Goal: Task Accomplishment & Management: Use online tool/utility

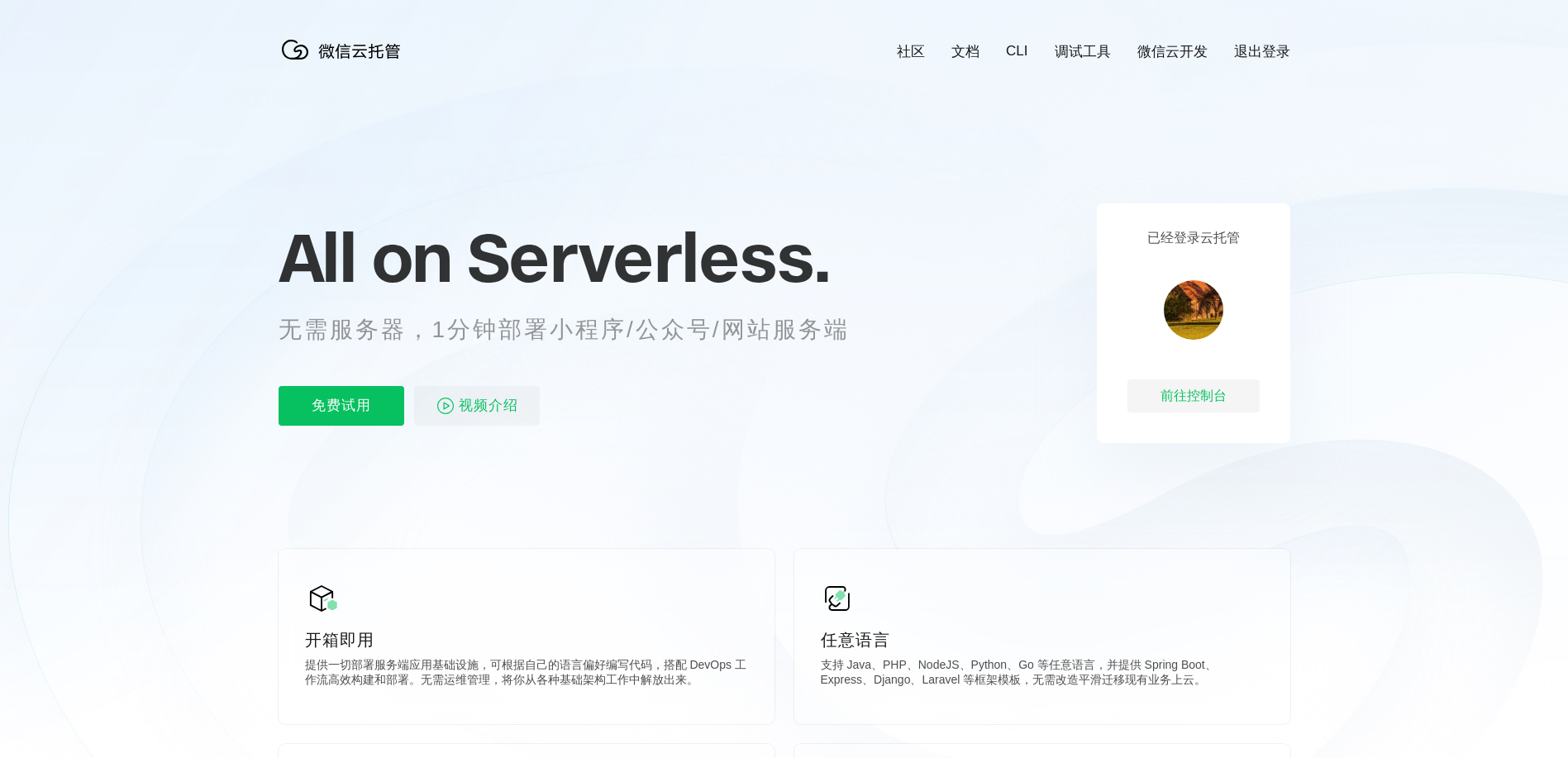
scroll to position [0, 2939]
click at [348, 416] on p "免费试用" at bounding box center [341, 406] width 125 height 40
click at [341, 406] on p "免费试用" at bounding box center [341, 406] width 125 height 40
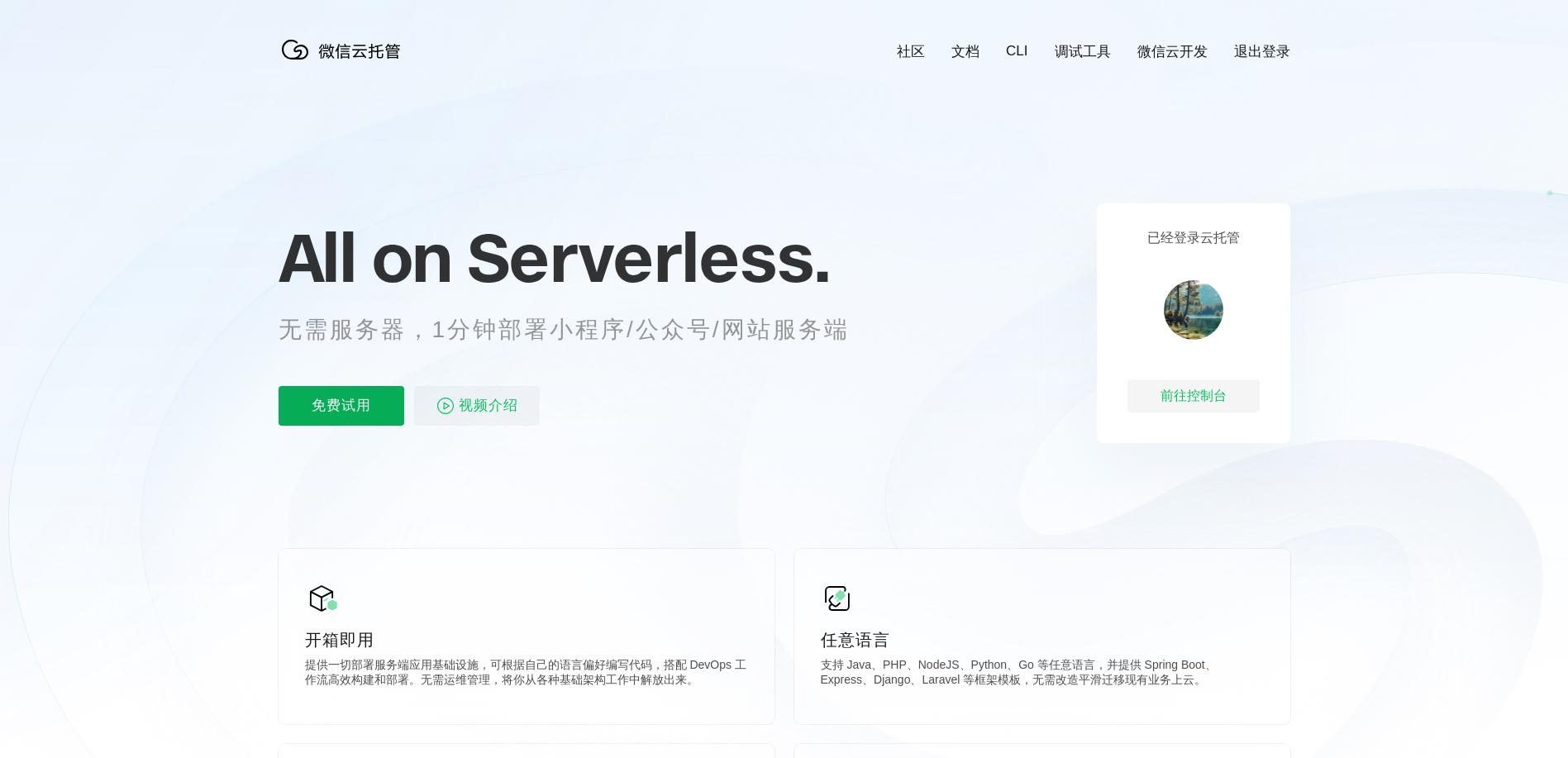
click at [341, 406] on p "免费试用" at bounding box center [341, 406] width 125 height 40
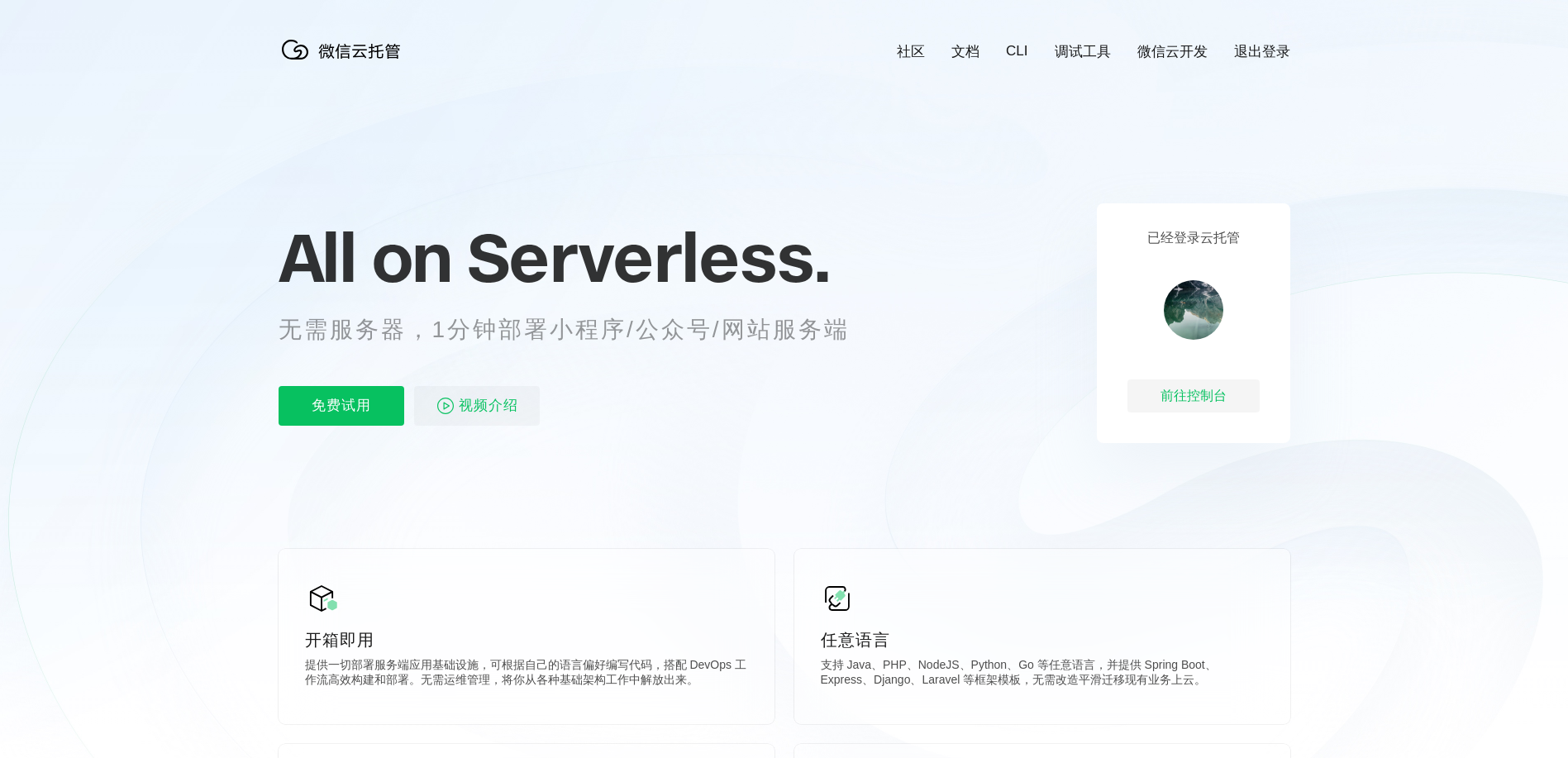
scroll to position [0, 2939]
click at [341, 406] on p "免费试用" at bounding box center [341, 406] width 125 height 40
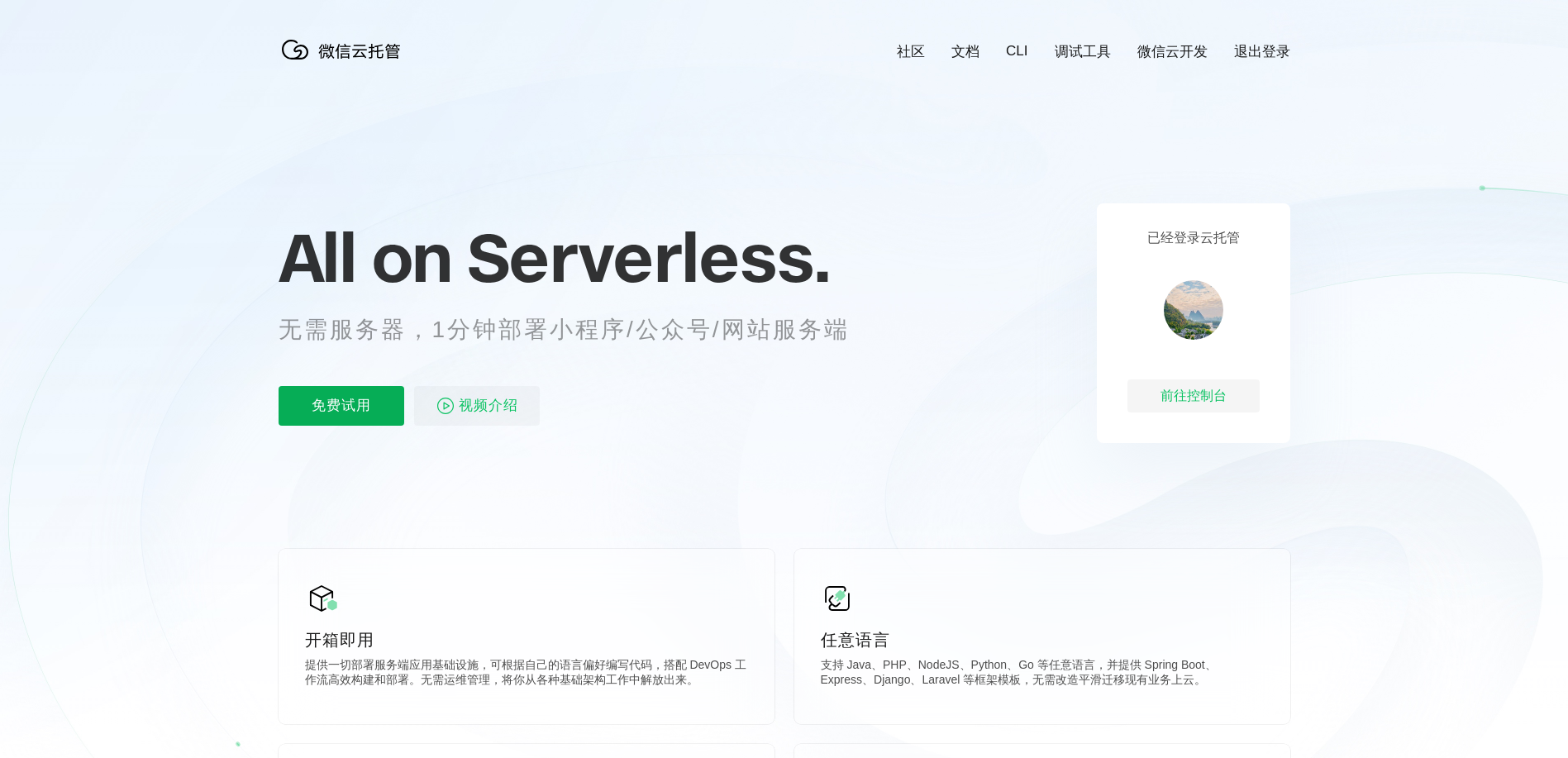
click at [341, 406] on p "免费试用" at bounding box center [341, 406] width 125 height 40
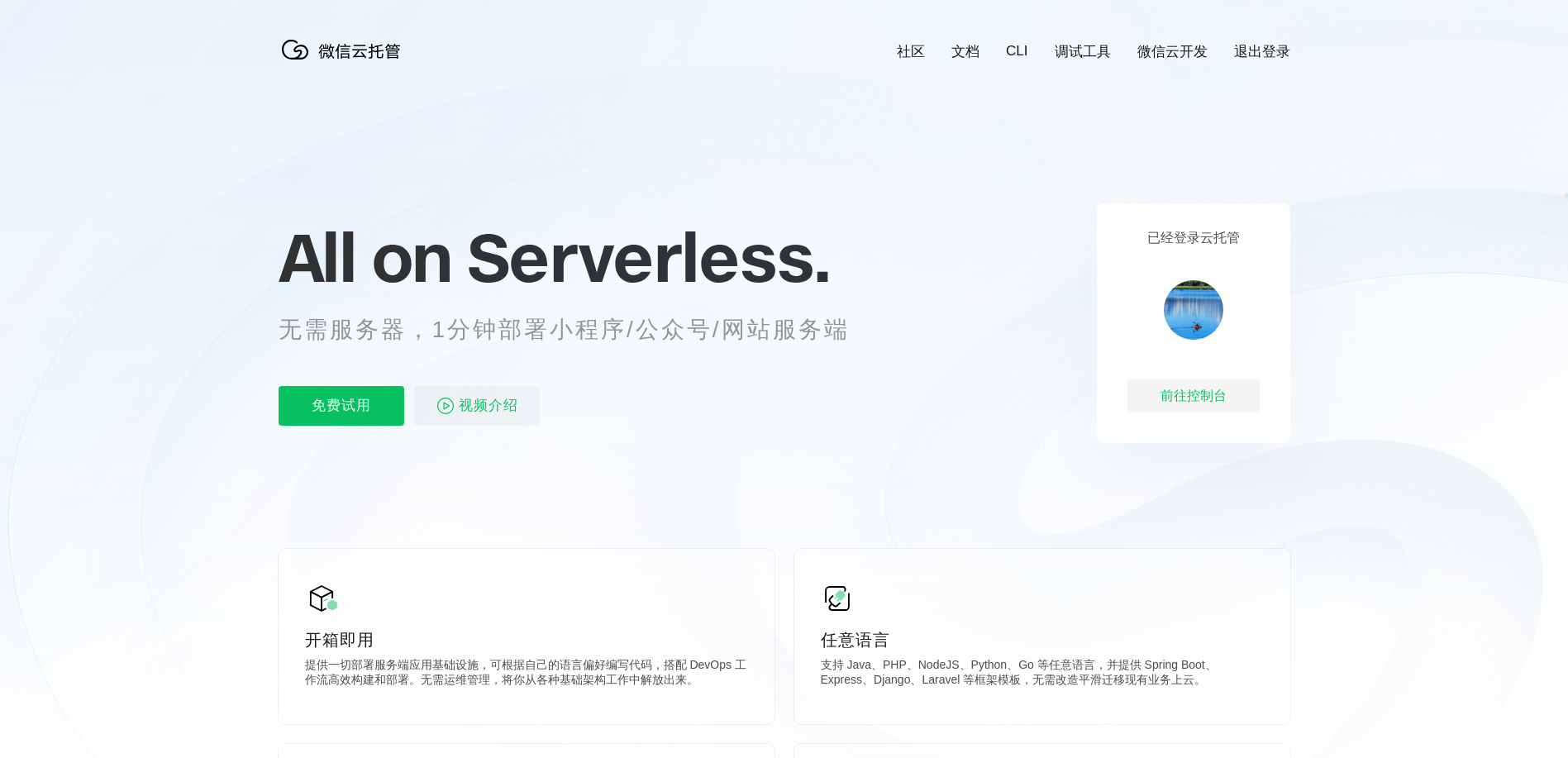
scroll to position [0, 2939]
click at [341, 406] on p "免费试用" at bounding box center [341, 406] width 125 height 40
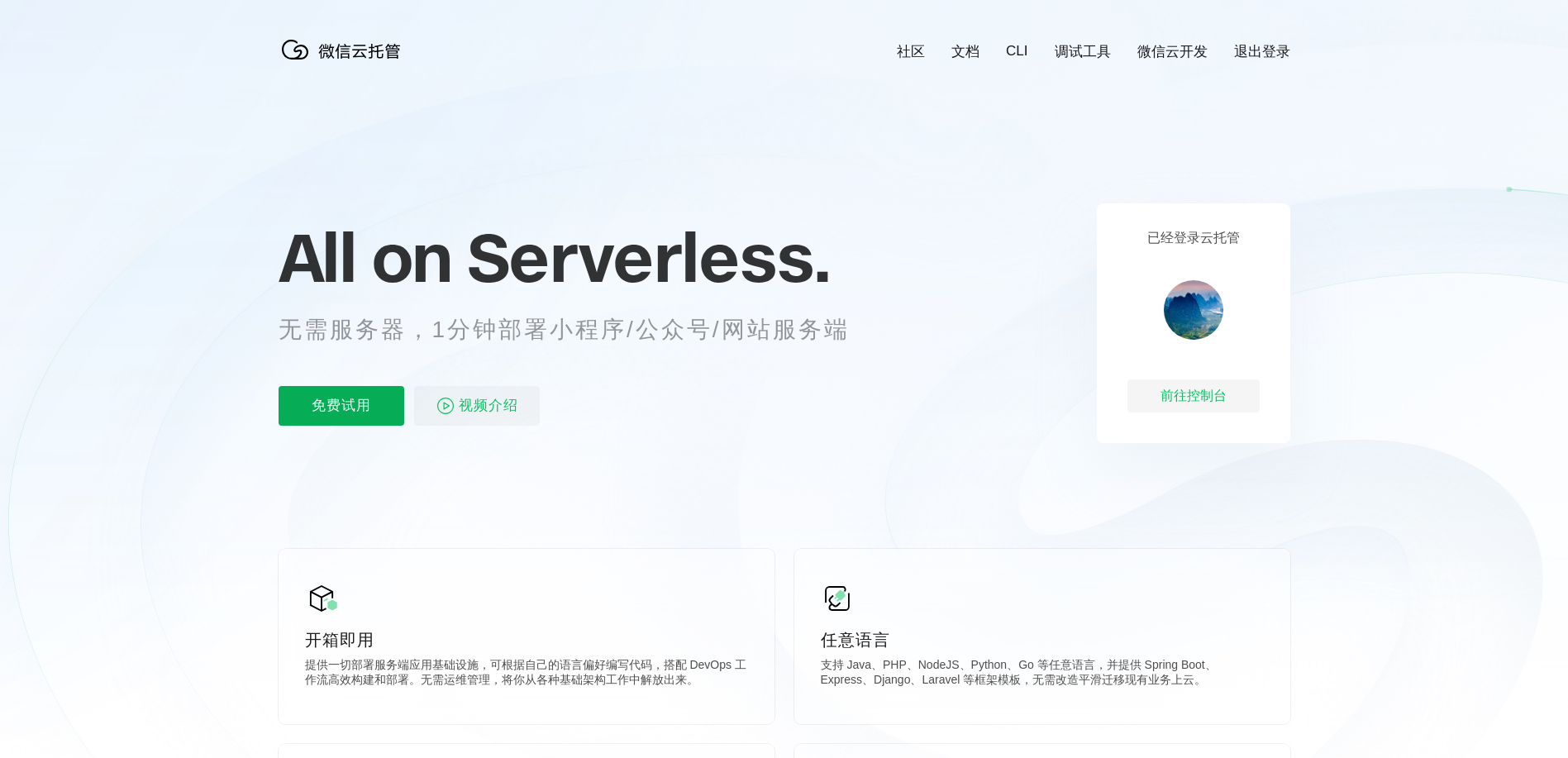
click at [341, 406] on p "免费试用" at bounding box center [341, 406] width 125 height 40
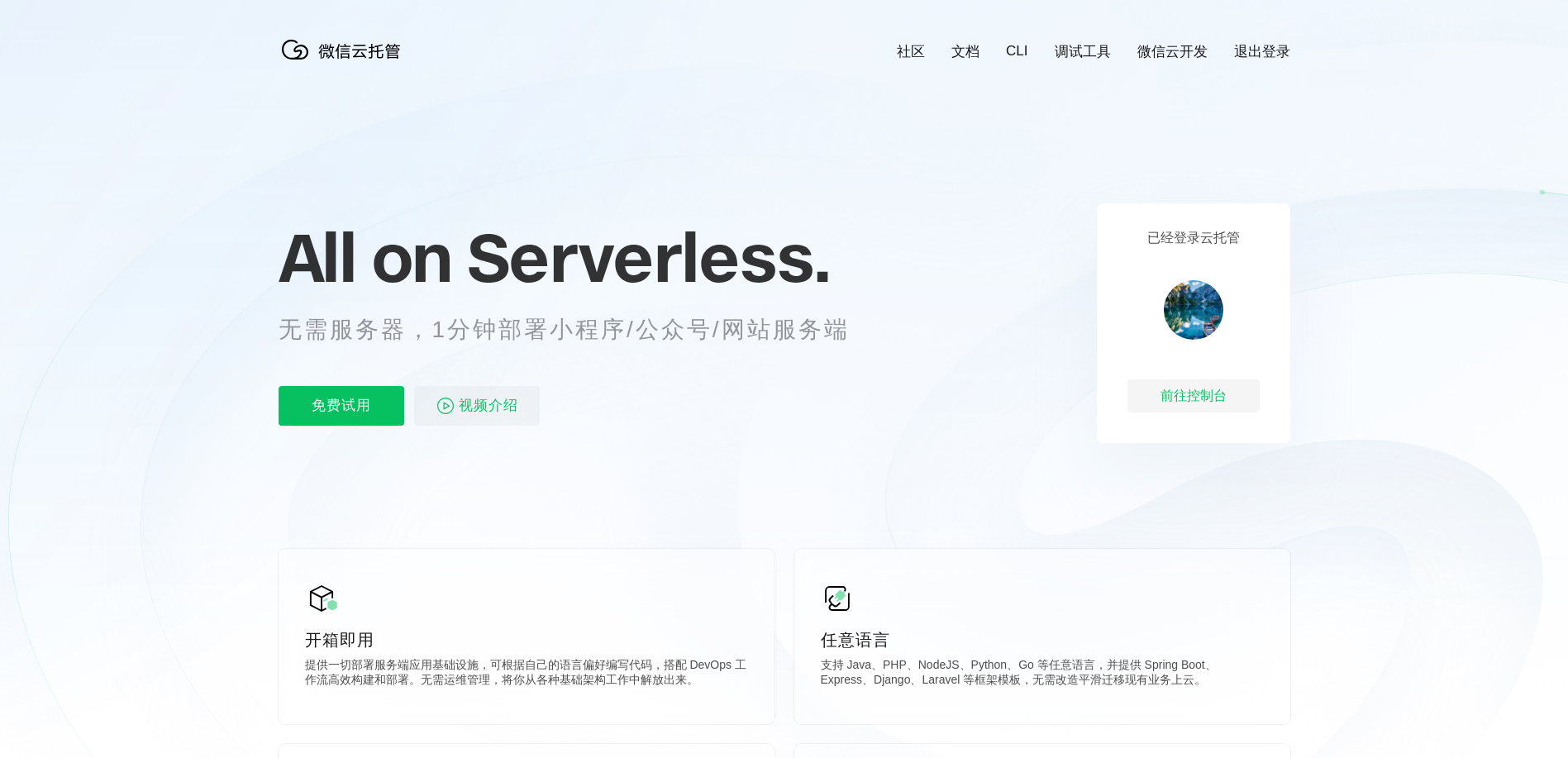
scroll to position [0, 2939]
click at [341, 406] on p "免费试用" at bounding box center [341, 406] width 125 height 40
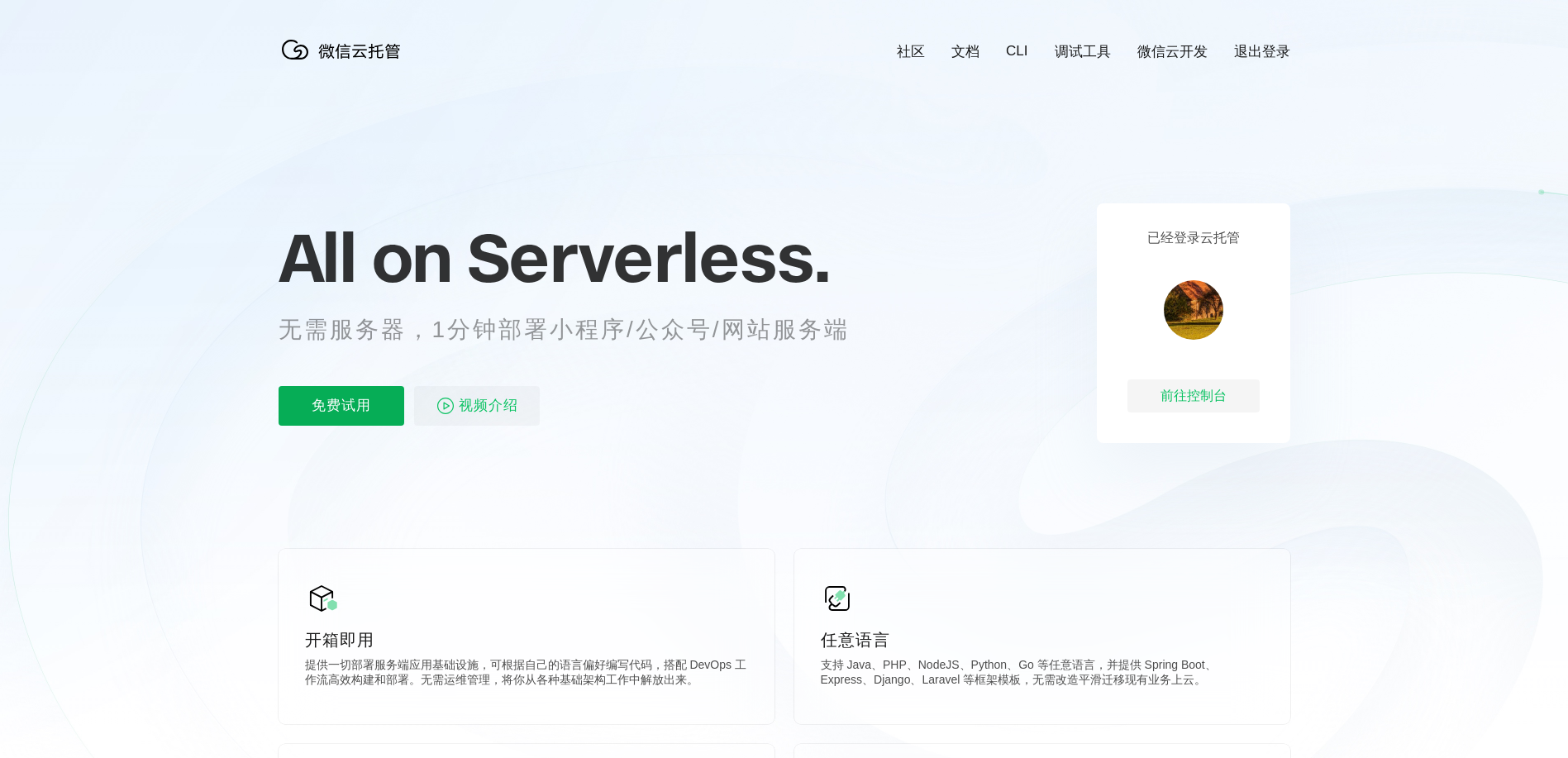
click at [341, 406] on p "免费试用" at bounding box center [341, 406] width 125 height 40
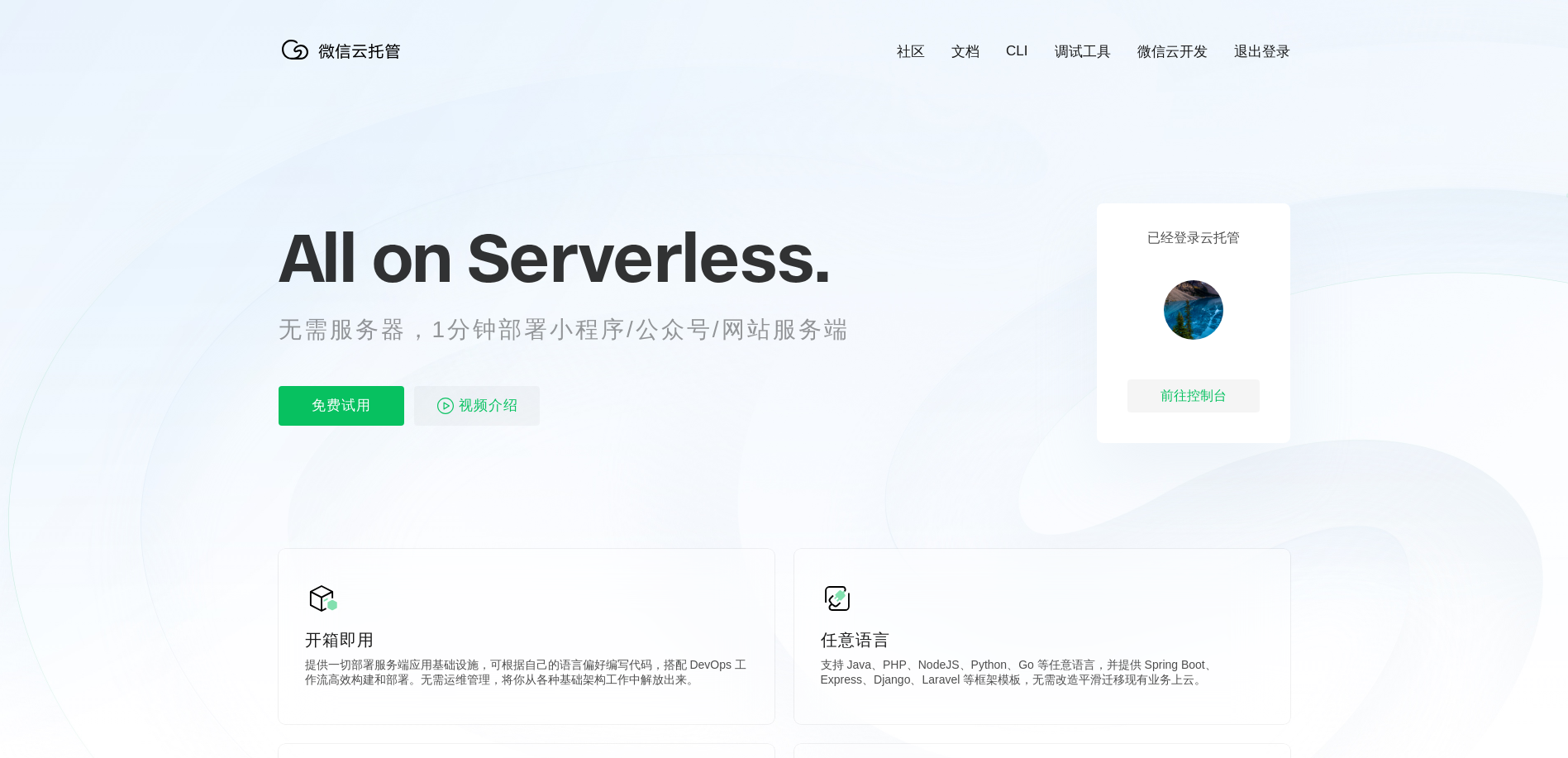
scroll to position [0, 2939]
click at [341, 406] on p "免费试用" at bounding box center [341, 406] width 125 height 40
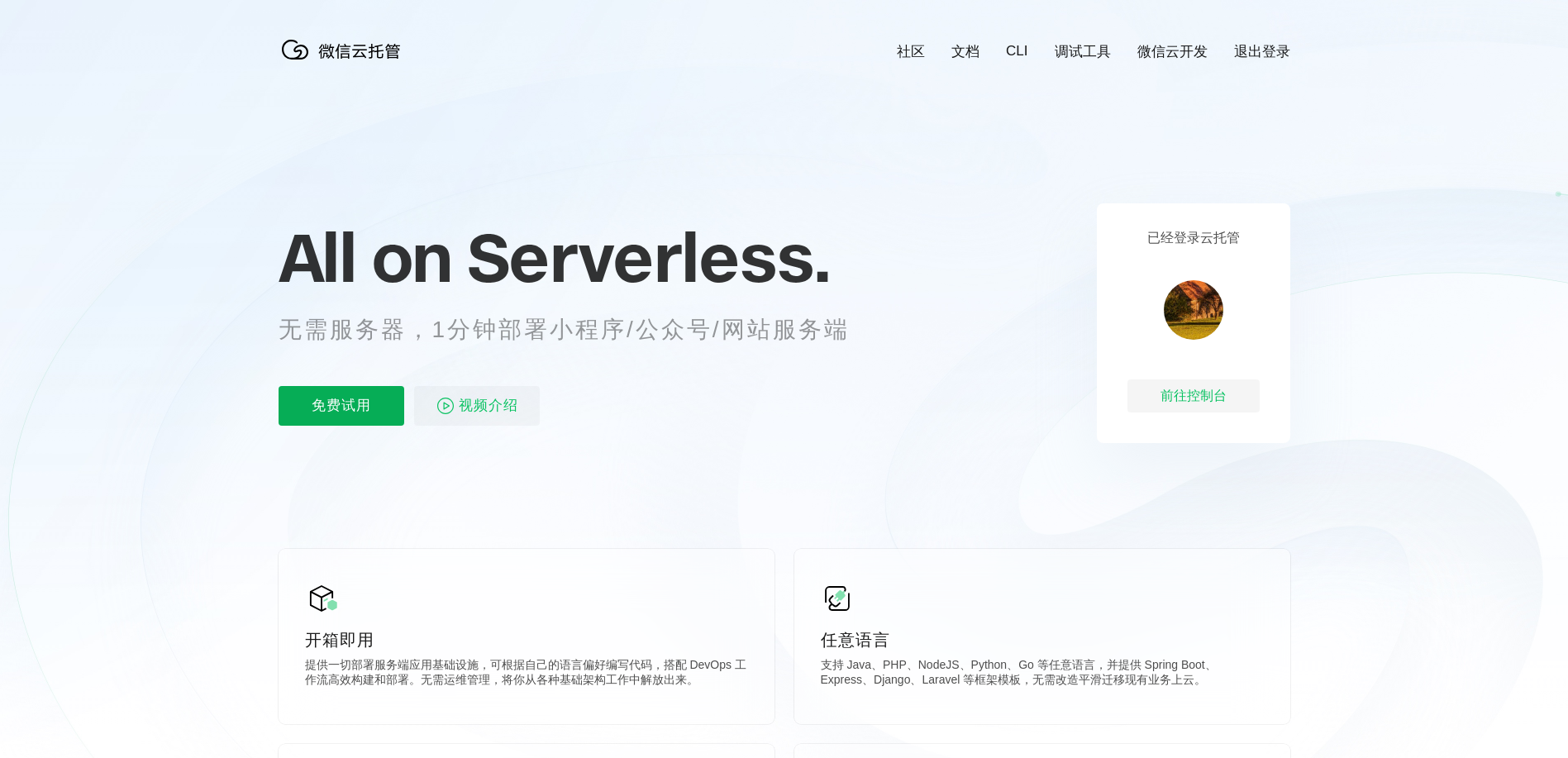
click at [341, 406] on p "免费试用" at bounding box center [341, 406] width 125 height 40
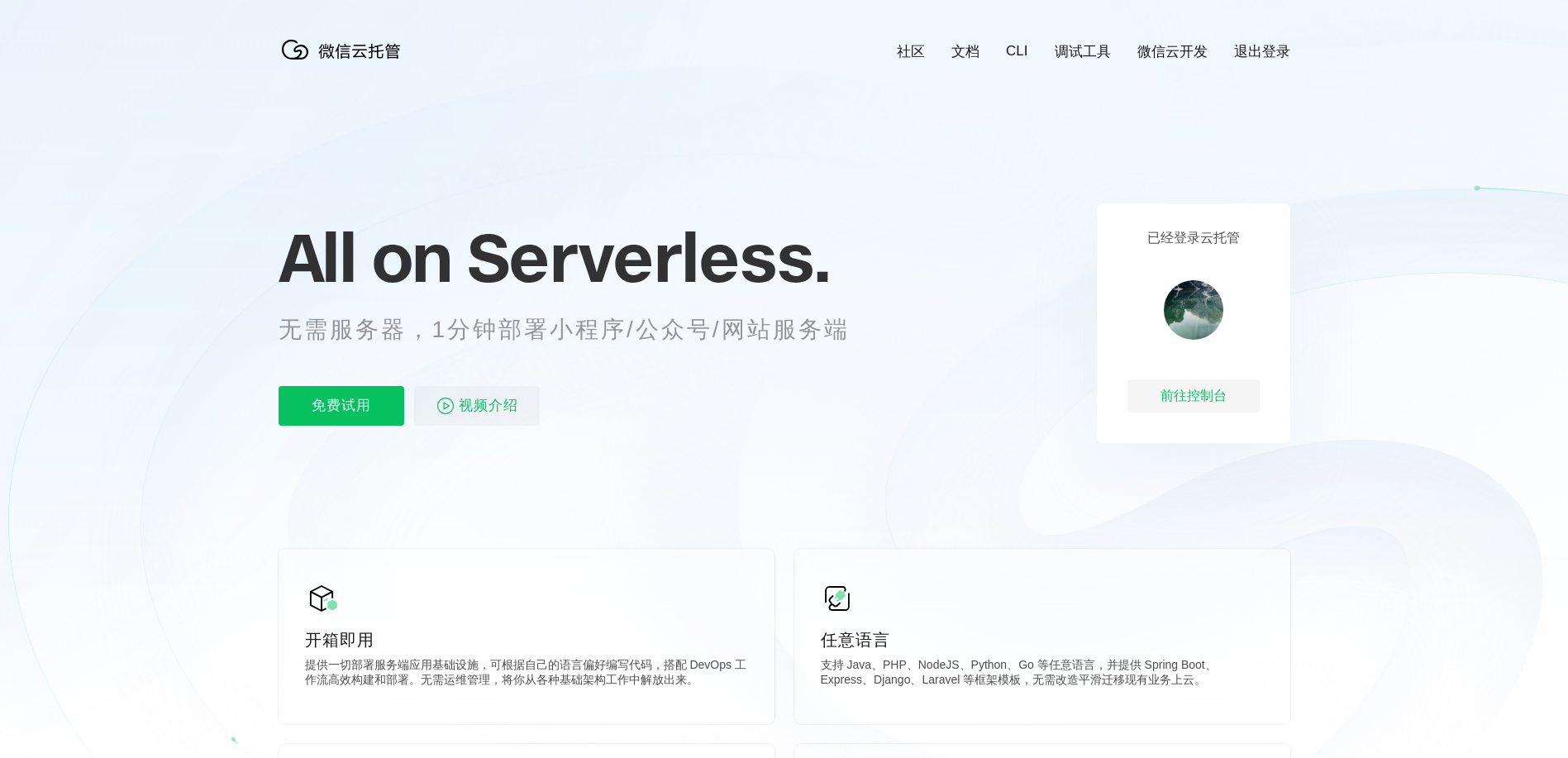
scroll to position [0, 2939]
click at [341, 406] on p "免费试用" at bounding box center [341, 406] width 125 height 40
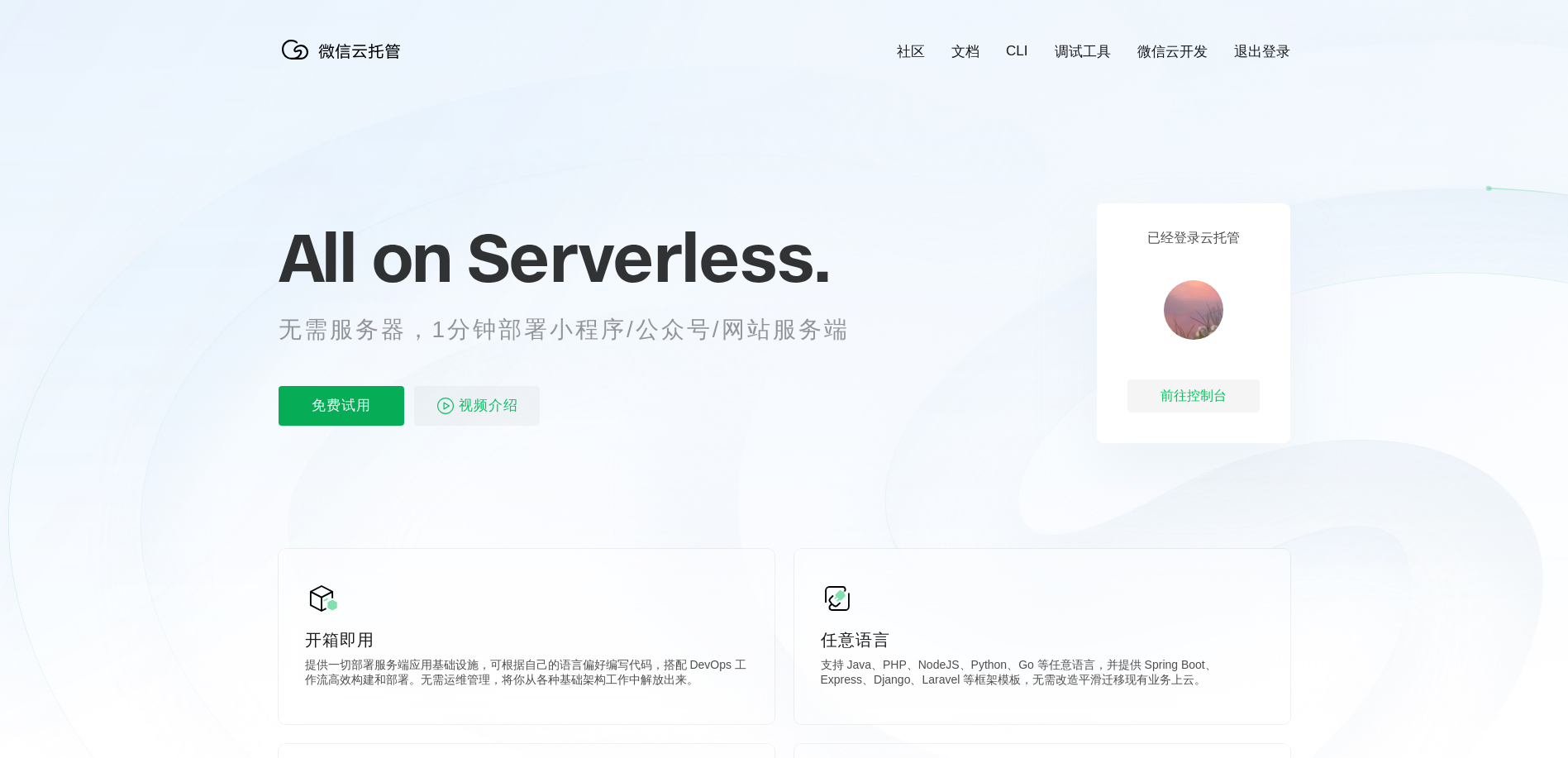
click at [341, 406] on p "免费试用" at bounding box center [341, 406] width 125 height 40
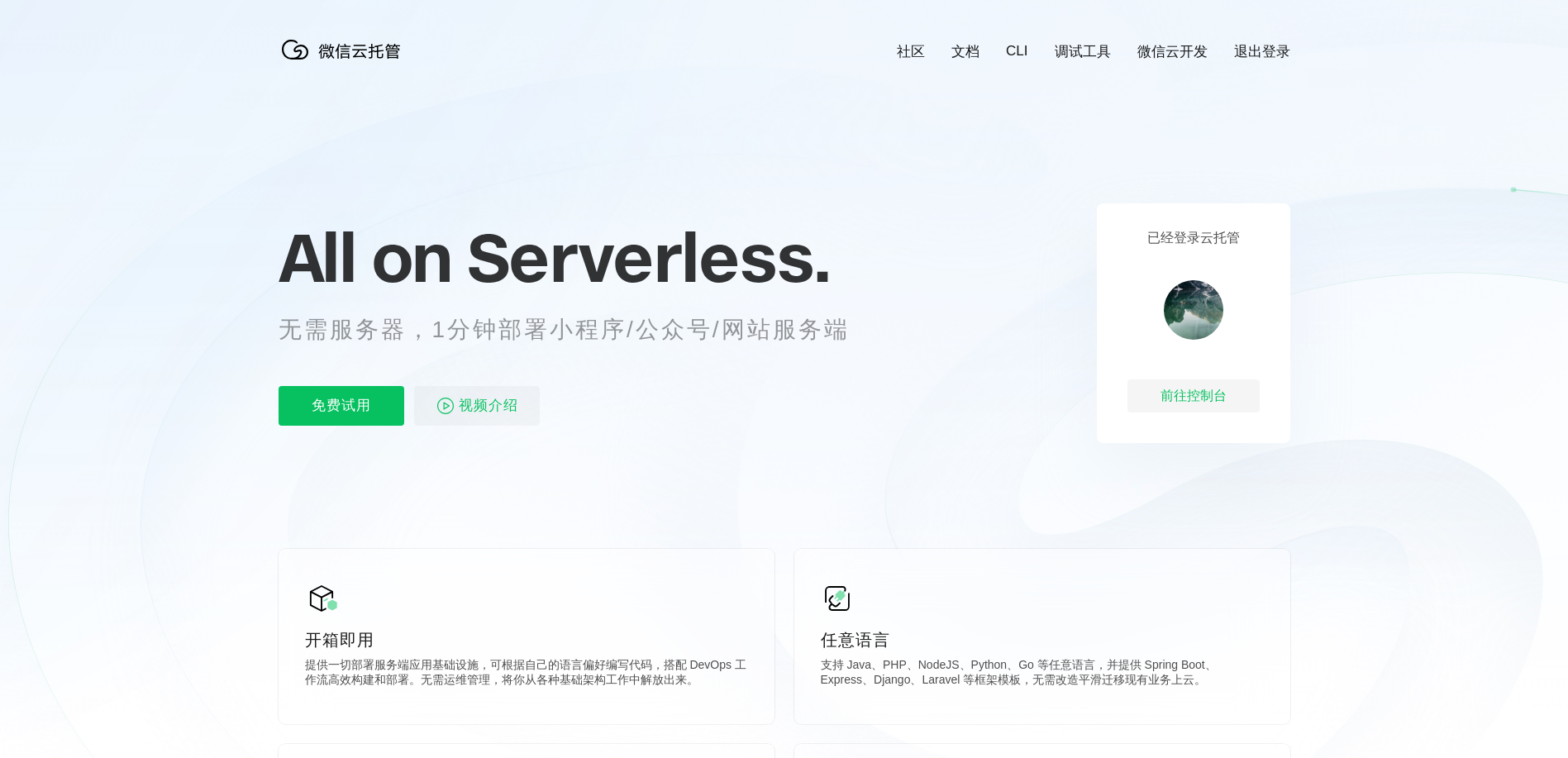
scroll to position [0, 2939]
click at [341, 406] on p "免费试用" at bounding box center [341, 406] width 125 height 40
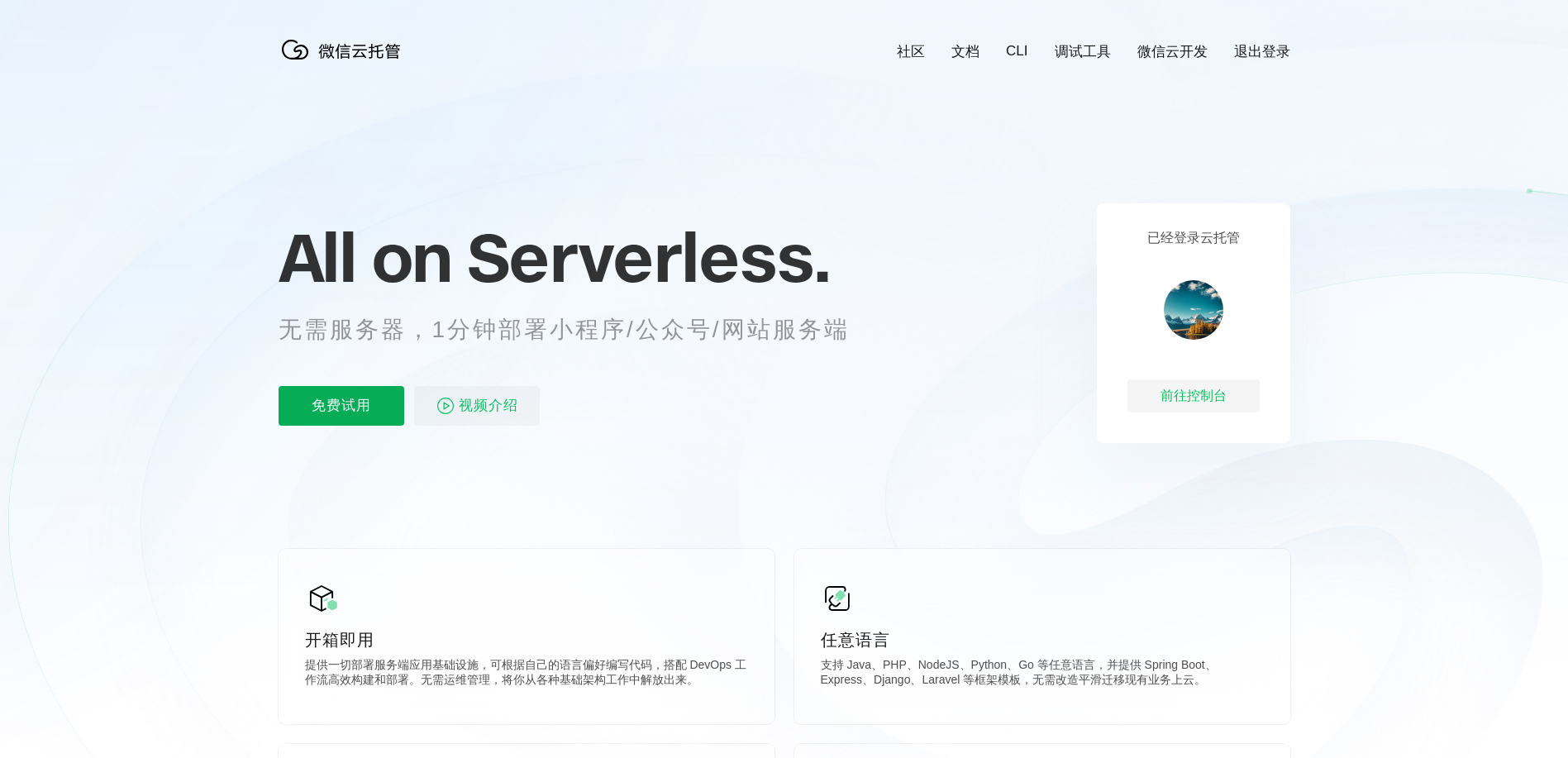
click at [341, 406] on p "免费试用" at bounding box center [341, 406] width 125 height 40
